Goal: Navigation & Orientation: Find specific page/section

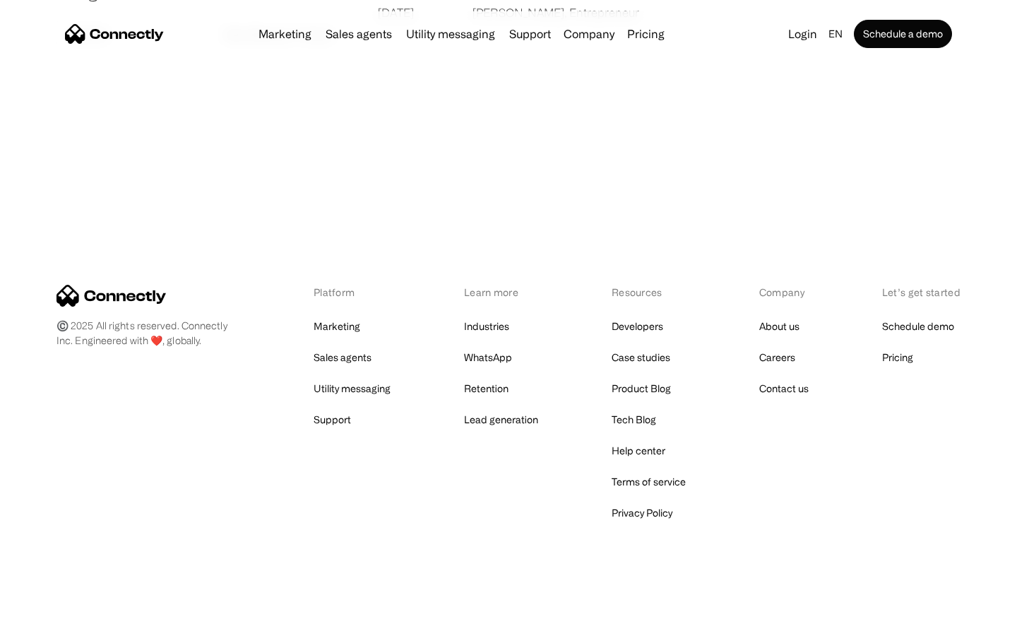
scroll to position [2714, 0]
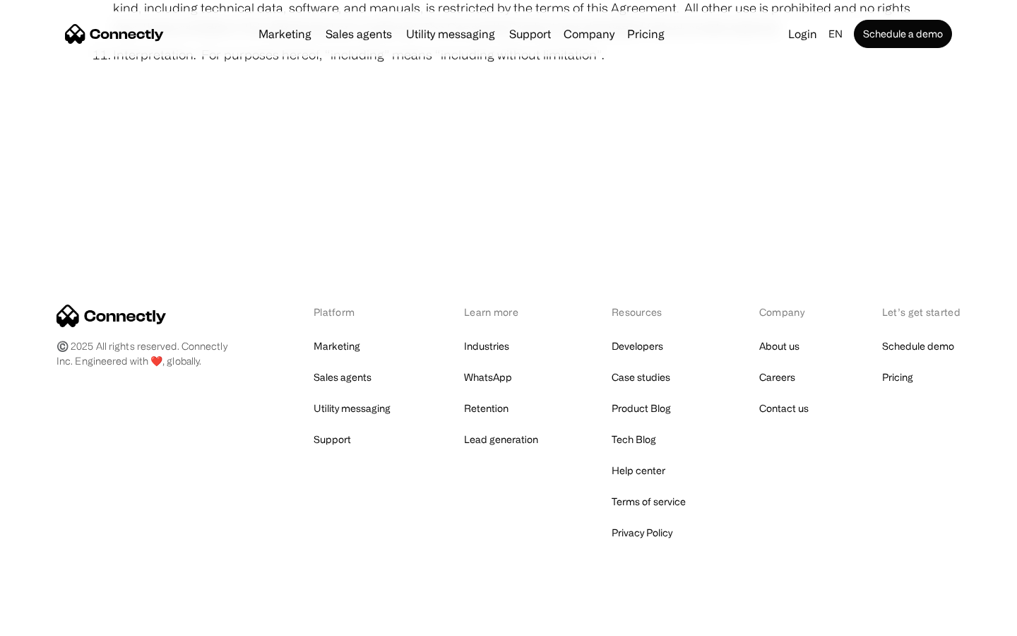
scroll to position [5191, 0]
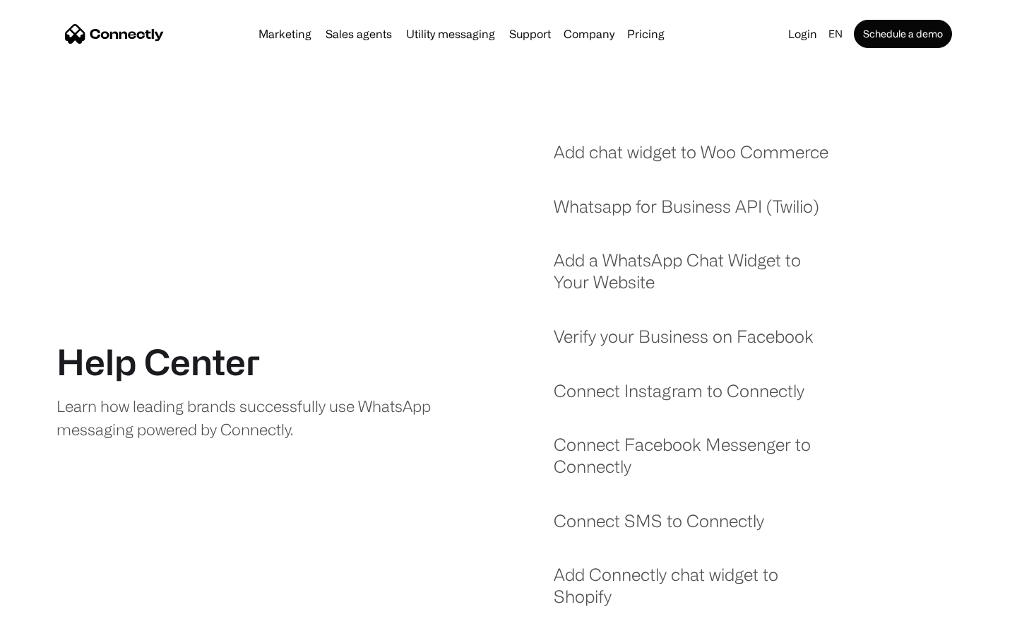
scroll to position [1210, 0]
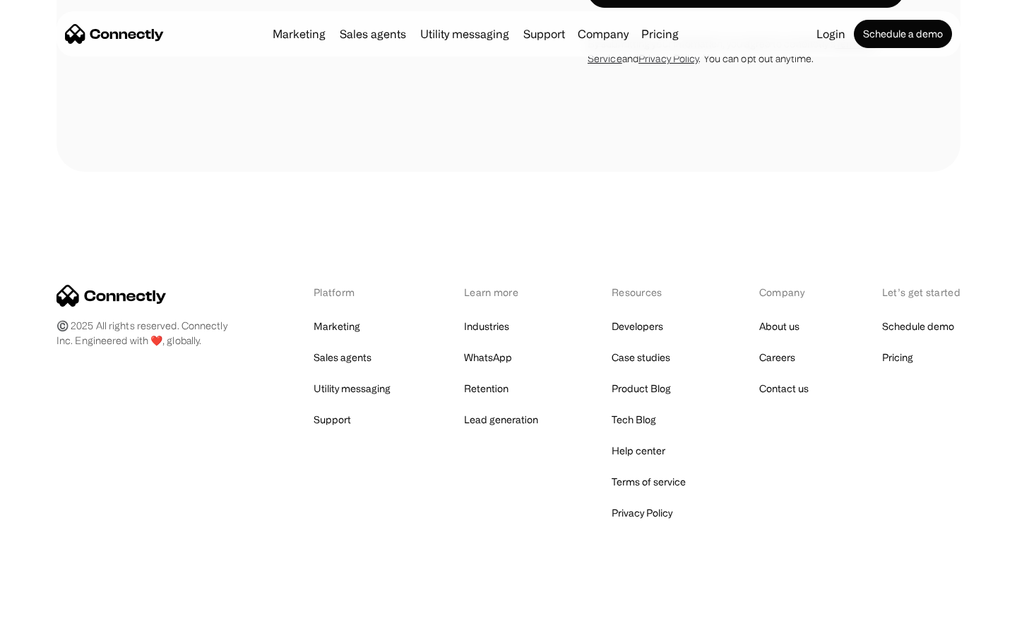
scroll to position [1301, 0]
